Goal: Task Accomplishment & Management: Manage account settings

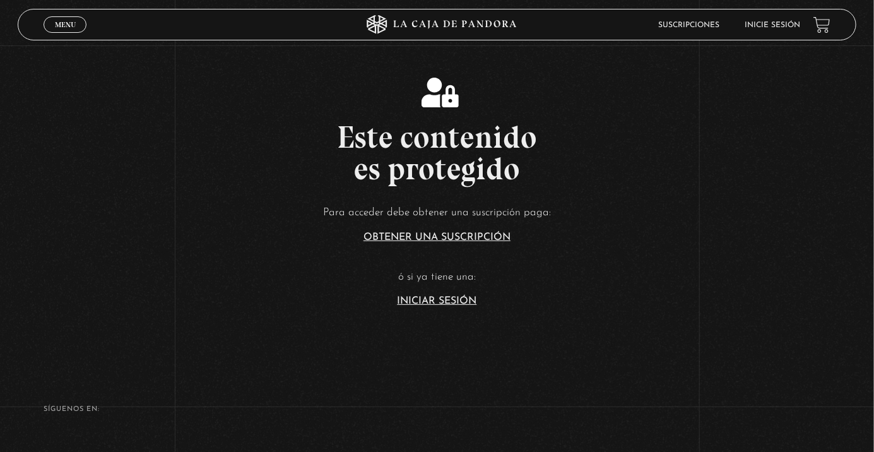
click at [57, 18] on link "Menu Cerrar" at bounding box center [65, 24] width 43 height 16
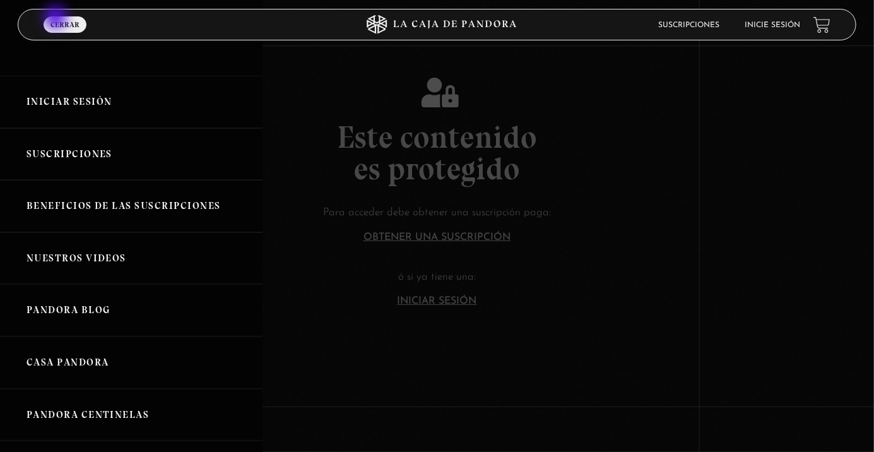
click at [91, 97] on link "Iniciar Sesión" at bounding box center [131, 102] width 263 height 52
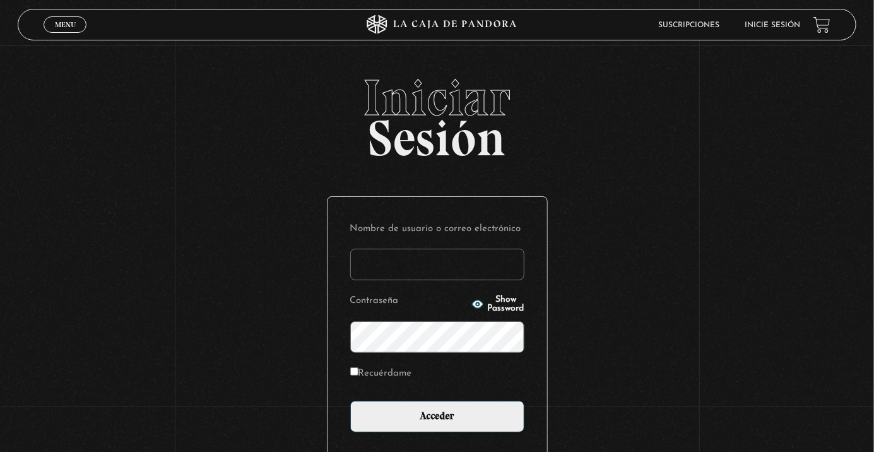
click at [410, 267] on input "Nombre de usuario o correo electrónico" at bounding box center [437, 265] width 174 height 32
click at [408, 268] on input "Nombre de usuario o correo electrónico" at bounding box center [437, 265] width 174 height 32
type input "stephanie.murillo garcia"
click at [350, 401] on input "Acceder" at bounding box center [437, 417] width 174 height 32
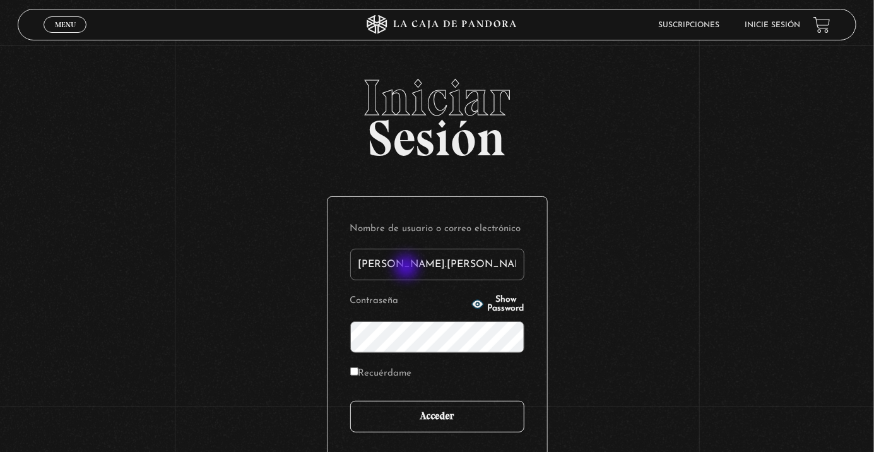
click at [455, 417] on input "Acceder" at bounding box center [437, 417] width 174 height 32
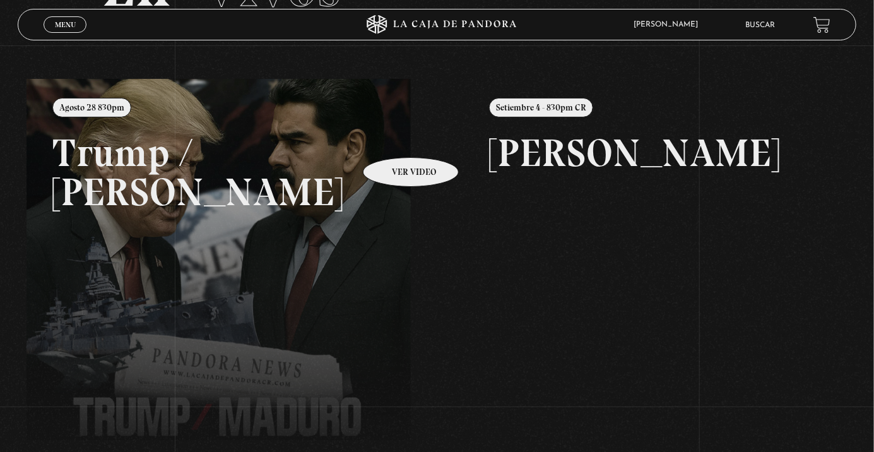
scroll to position [119, 0]
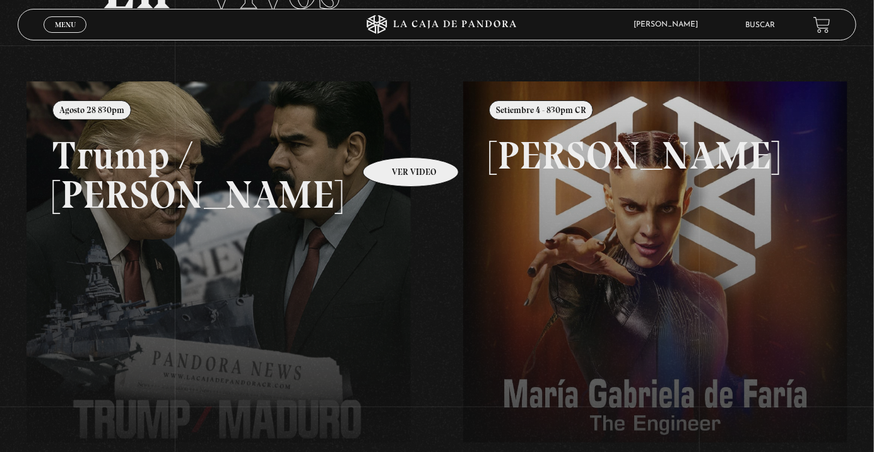
click at [365, 309] on link at bounding box center [464, 307] width 874 height 452
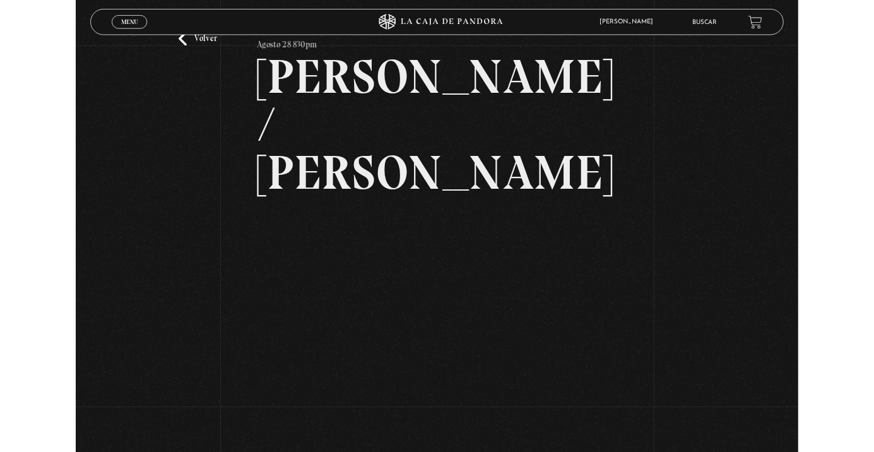
scroll to position [131, 0]
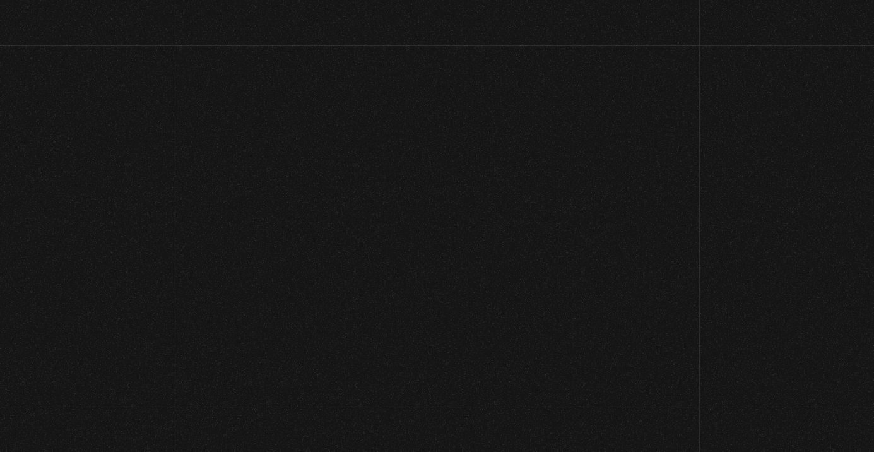
scroll to position [41, 0]
